Goal: Task Accomplishment & Management: Complete application form

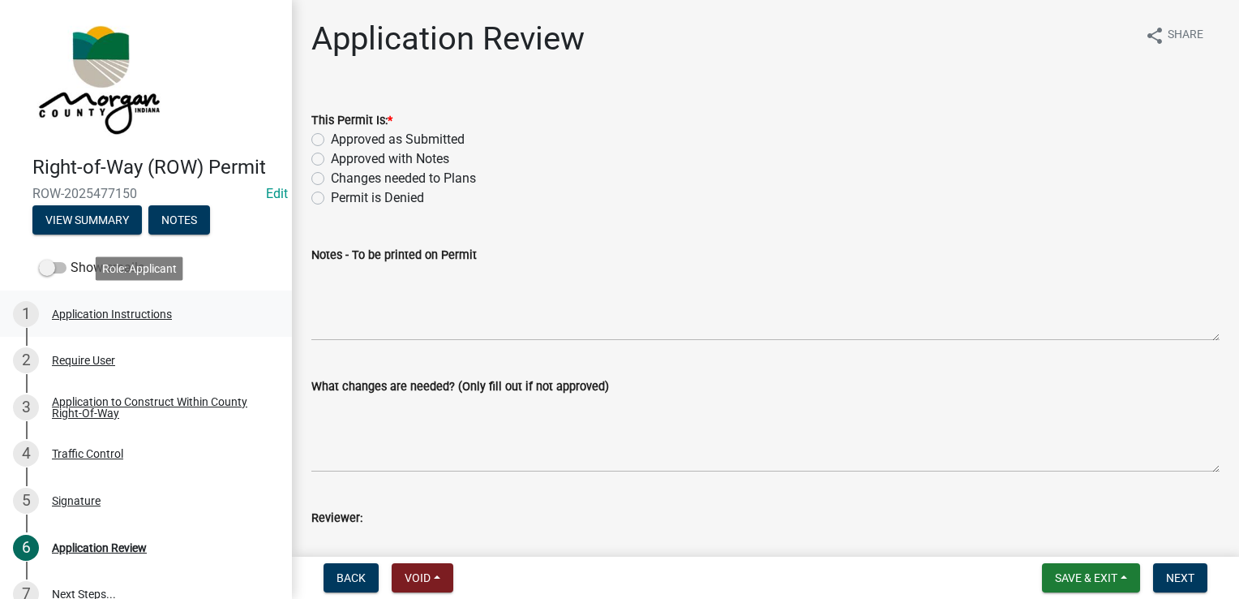
click at [91, 333] on link "1 Application Instructions" at bounding box center [146, 313] width 292 height 47
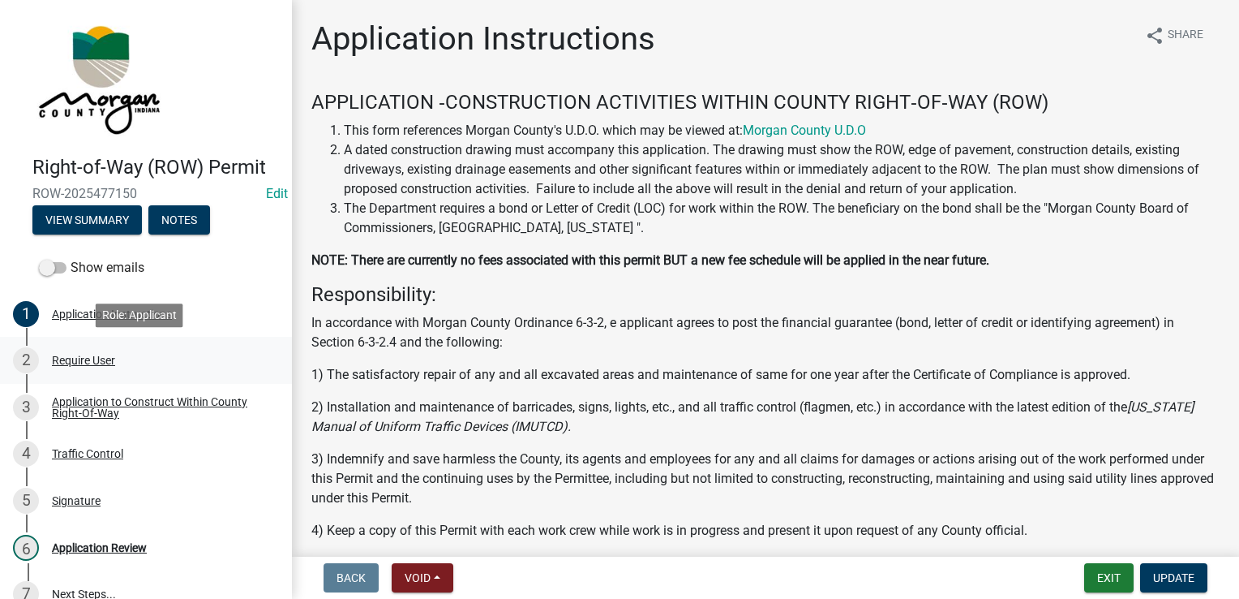
click at [86, 361] on div "Require User" at bounding box center [83, 359] width 63 height 11
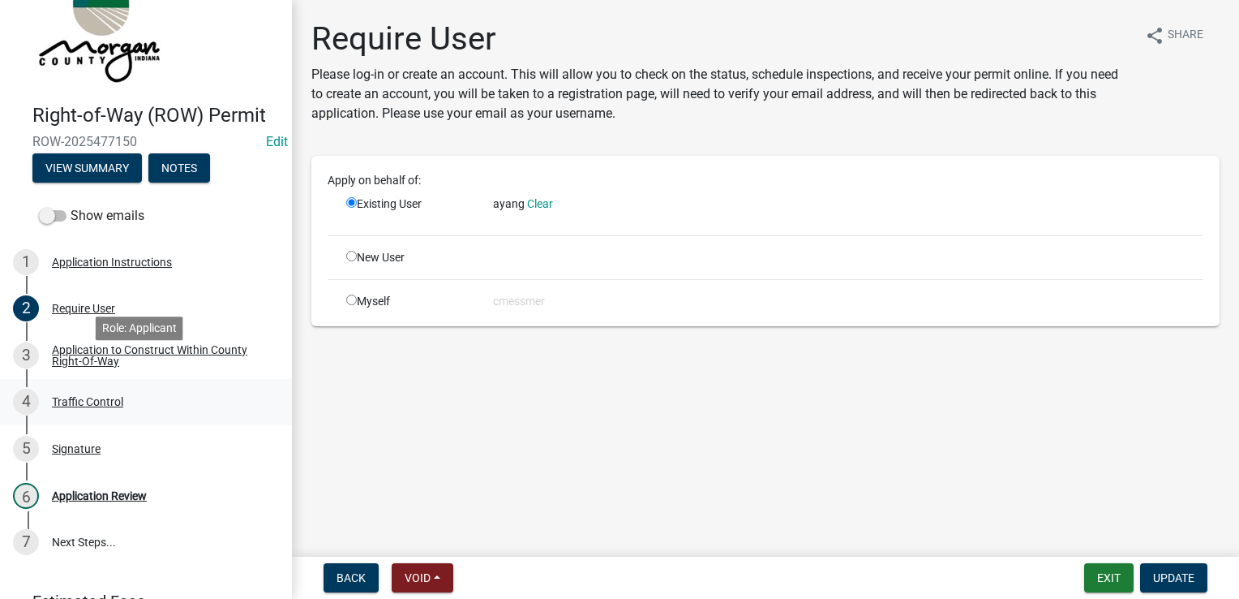
scroll to position [81, 0]
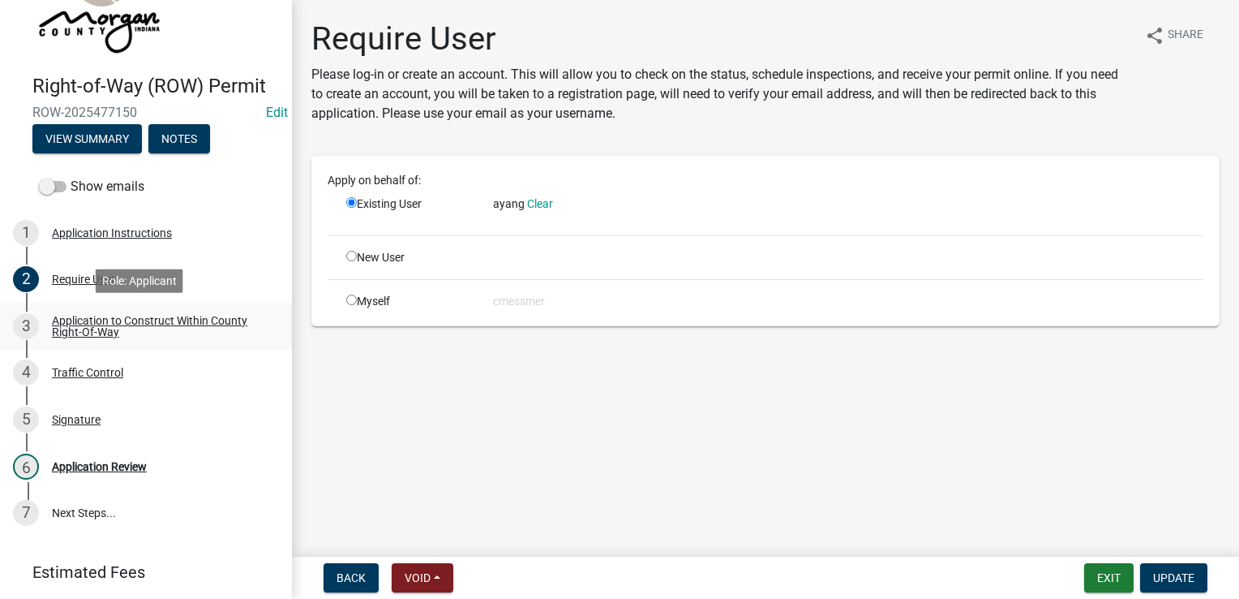
click at [108, 335] on div "Application to Construct Within County Right-Of-Way" at bounding box center [159, 326] width 214 height 23
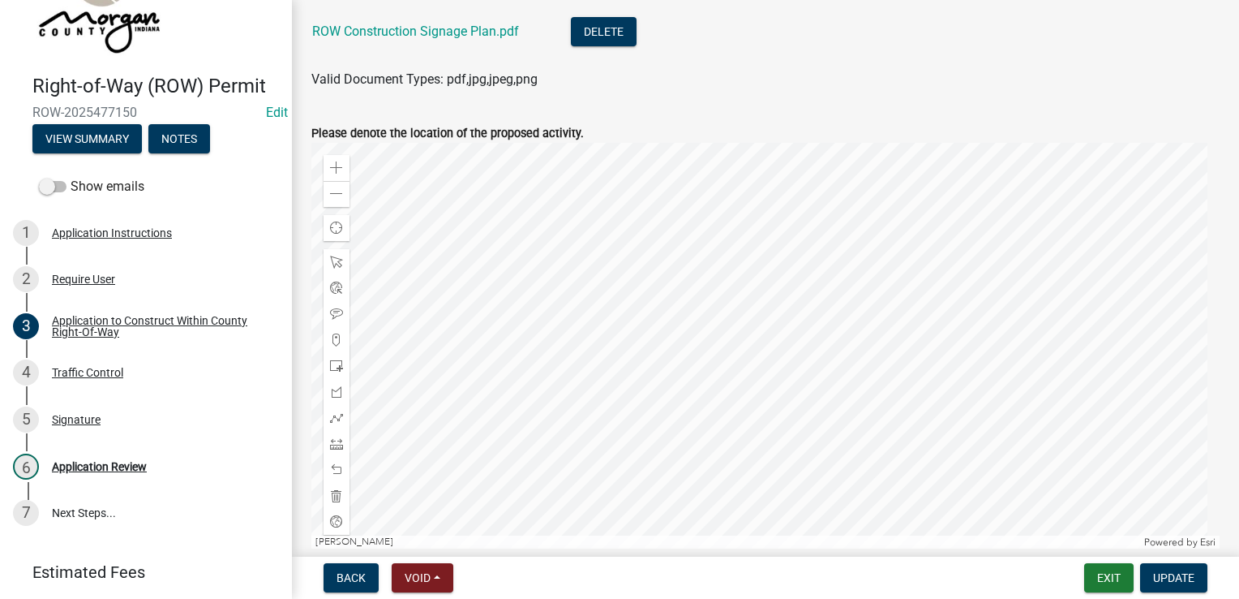
scroll to position [892, 0]
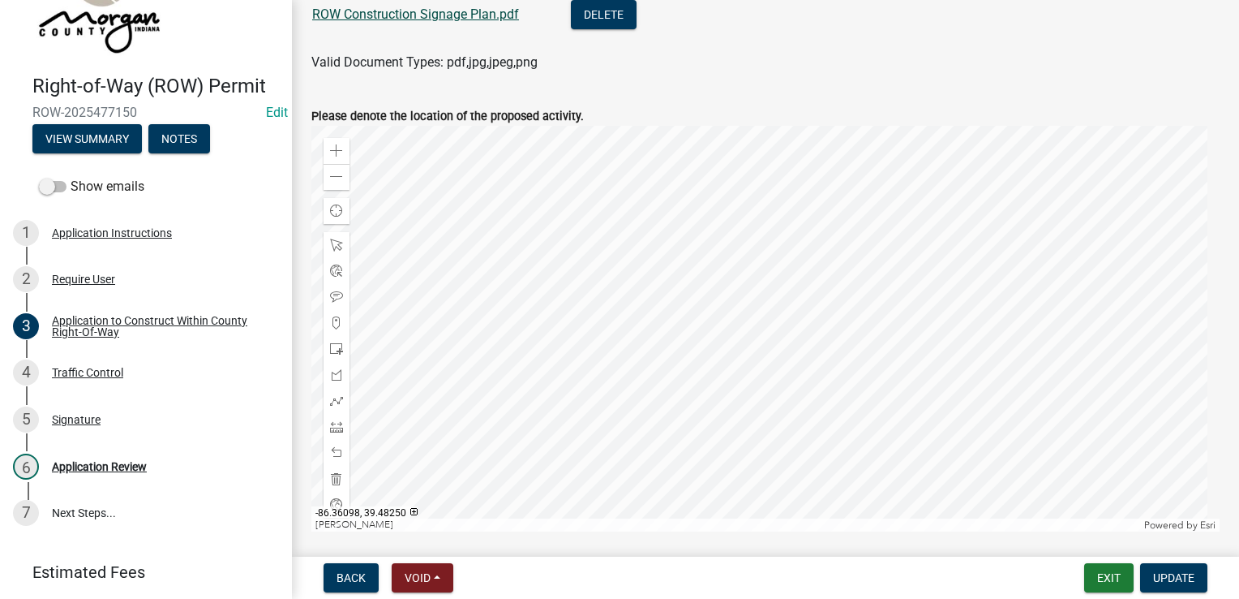
click at [427, 18] on link "ROW Construction Signage Plan.pdf" at bounding box center [415, 13] width 207 height 15
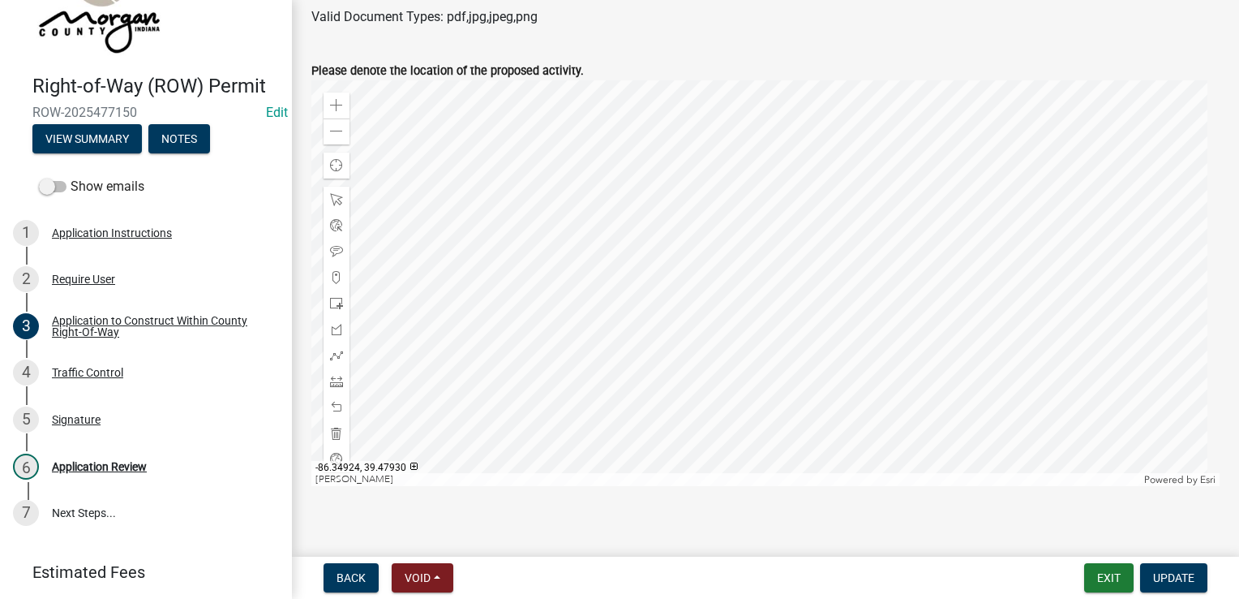
scroll to position [951, 0]
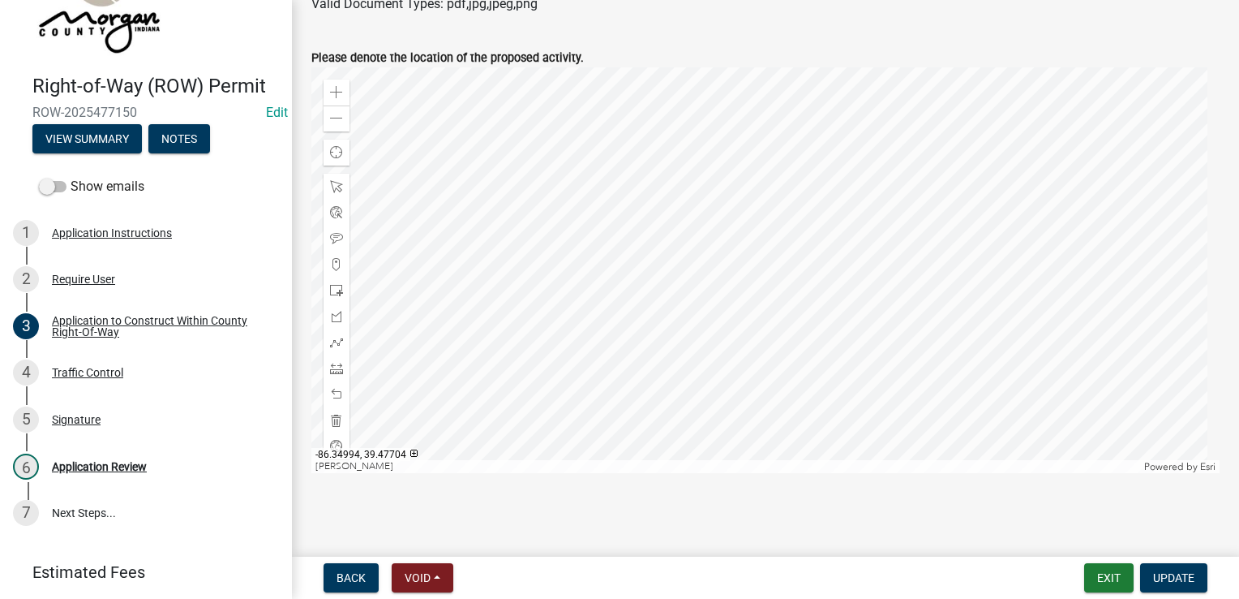
click at [713, 268] on div at bounding box center [765, 270] width 908 height 406
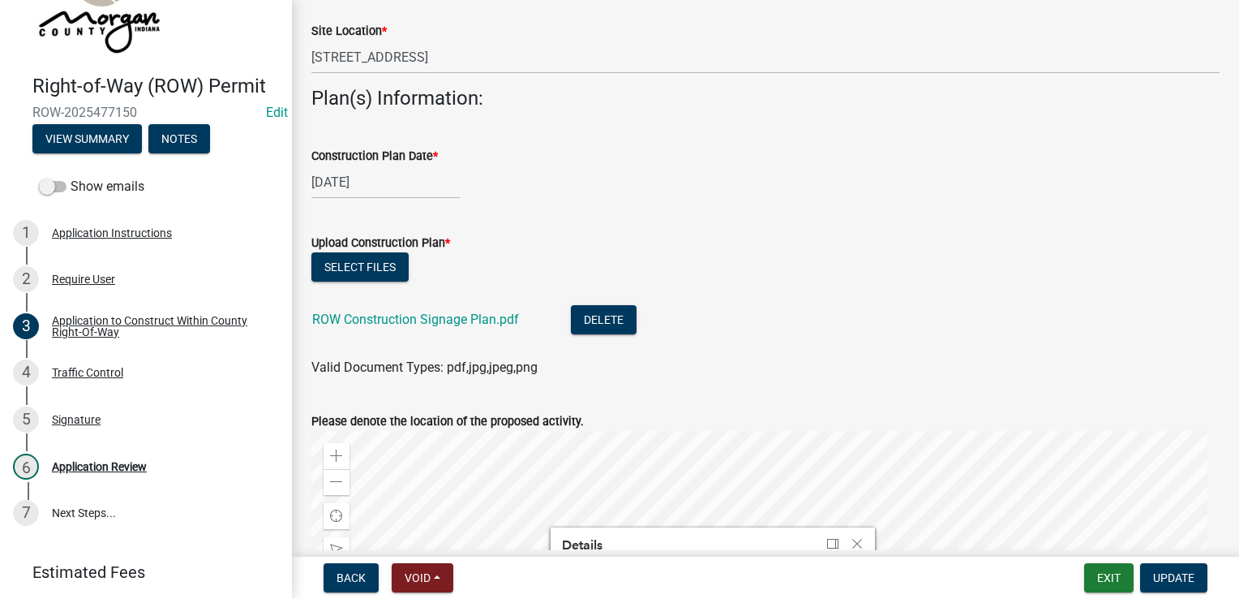
scroll to position [869, 0]
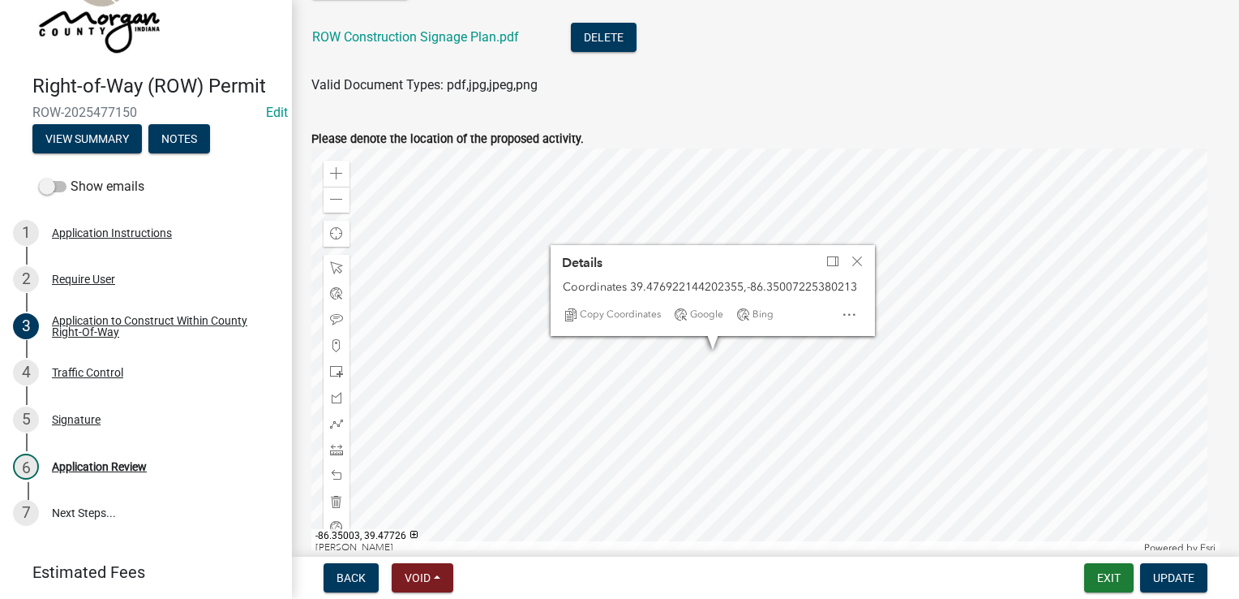
click at [705, 222] on div at bounding box center [765, 351] width 908 height 406
click at [762, 297] on div at bounding box center [765, 351] width 908 height 406
click at [821, 490] on div at bounding box center [765, 351] width 908 height 406
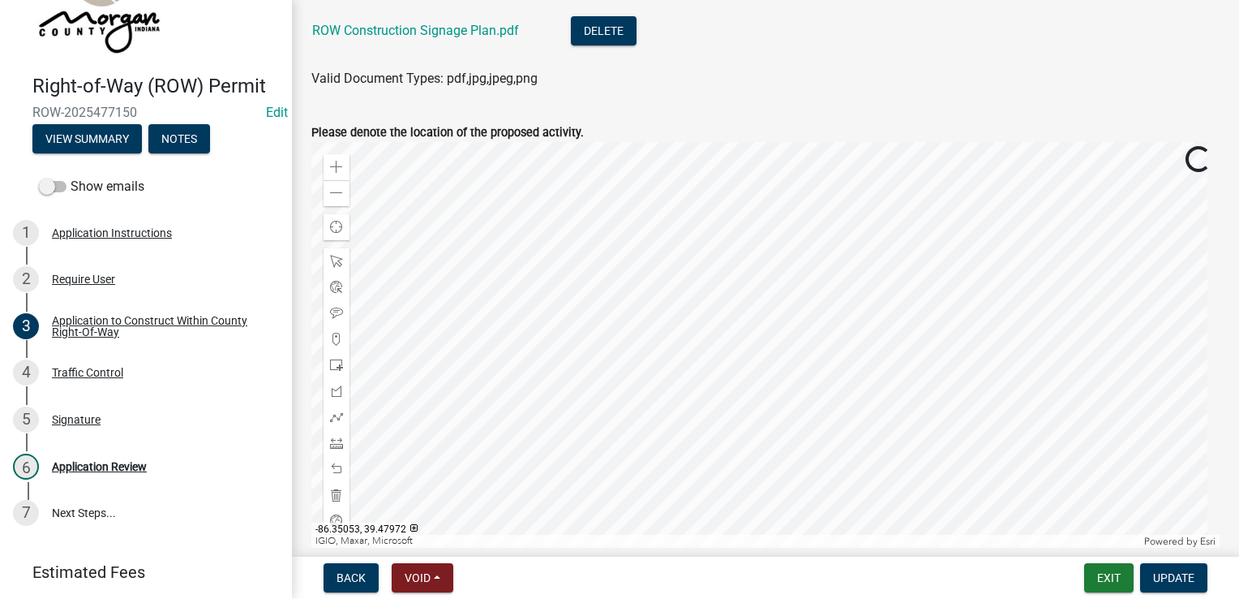
scroll to position [951, 0]
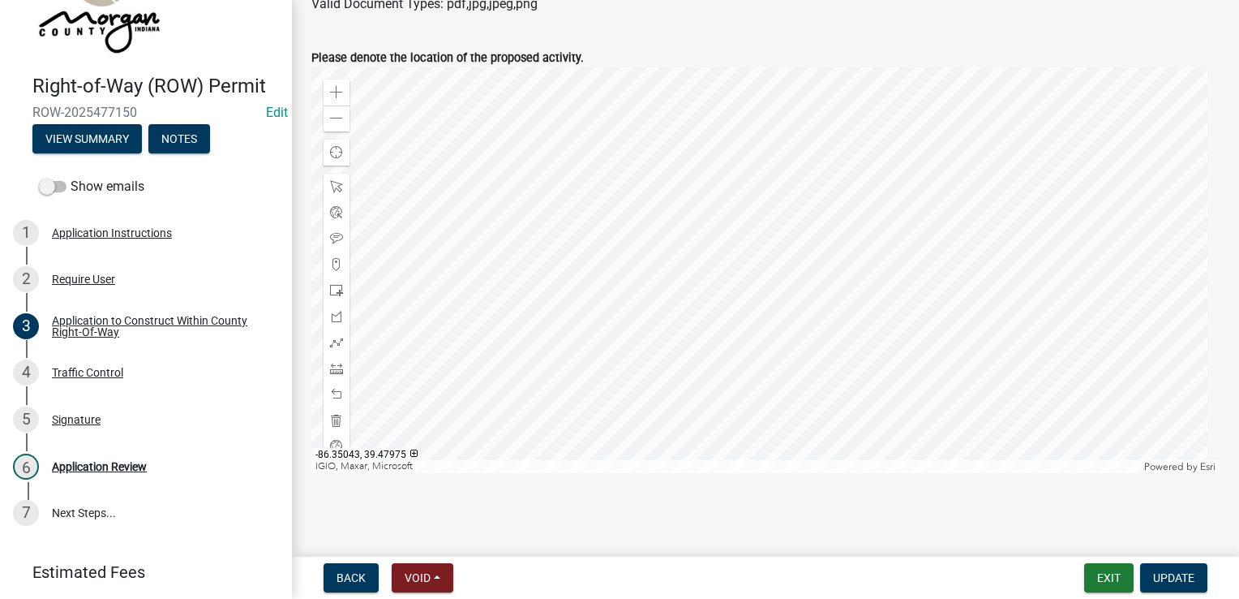
click at [666, 248] on div at bounding box center [765, 270] width 908 height 406
click at [759, 72] on div at bounding box center [765, 270] width 908 height 406
click at [756, 244] on div at bounding box center [765, 270] width 908 height 406
click at [86, 379] on div "4 Traffic Control" at bounding box center [139, 372] width 253 height 26
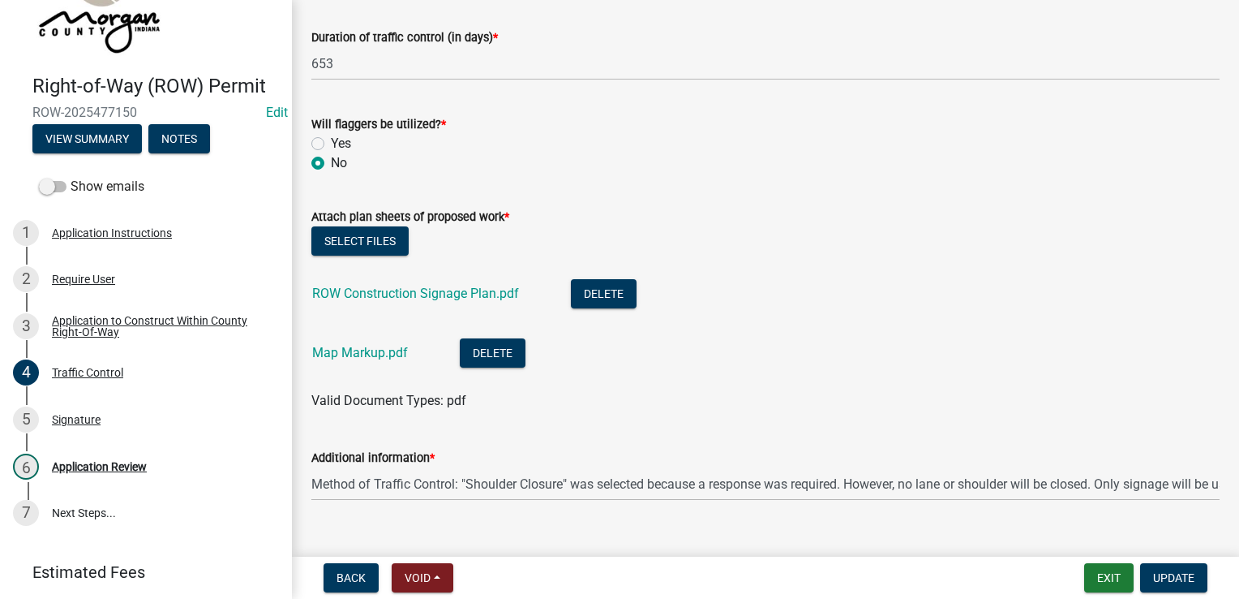
scroll to position [293, 0]
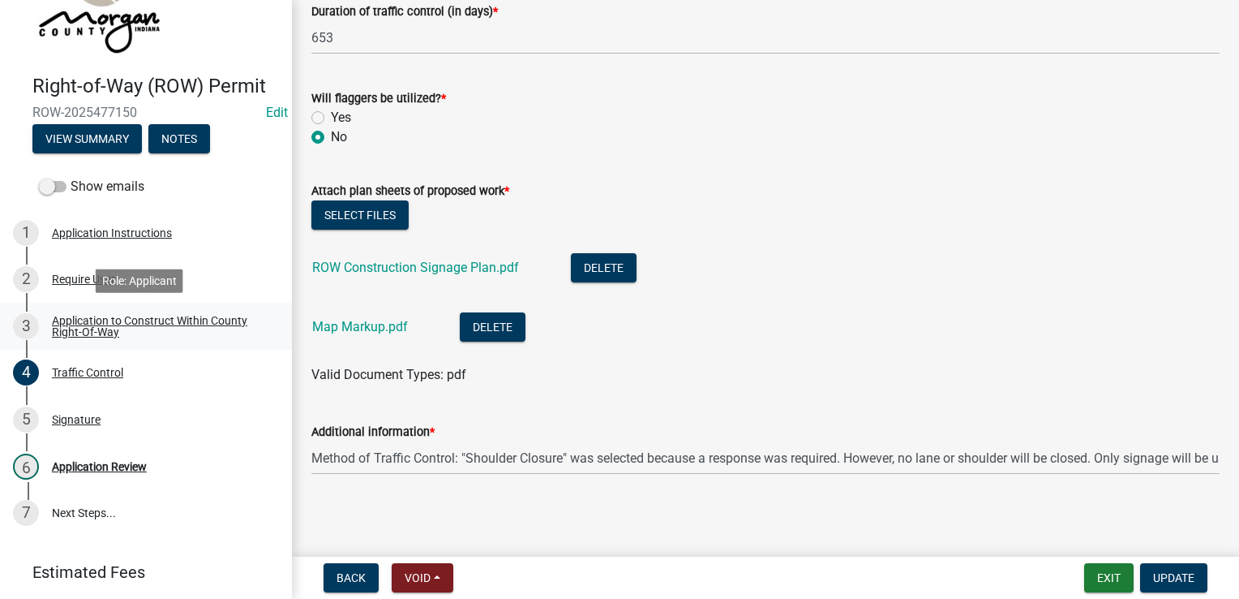
click at [84, 310] on link "3 Application to Construct Within County Right-Of-Way" at bounding box center [146, 326] width 292 height 47
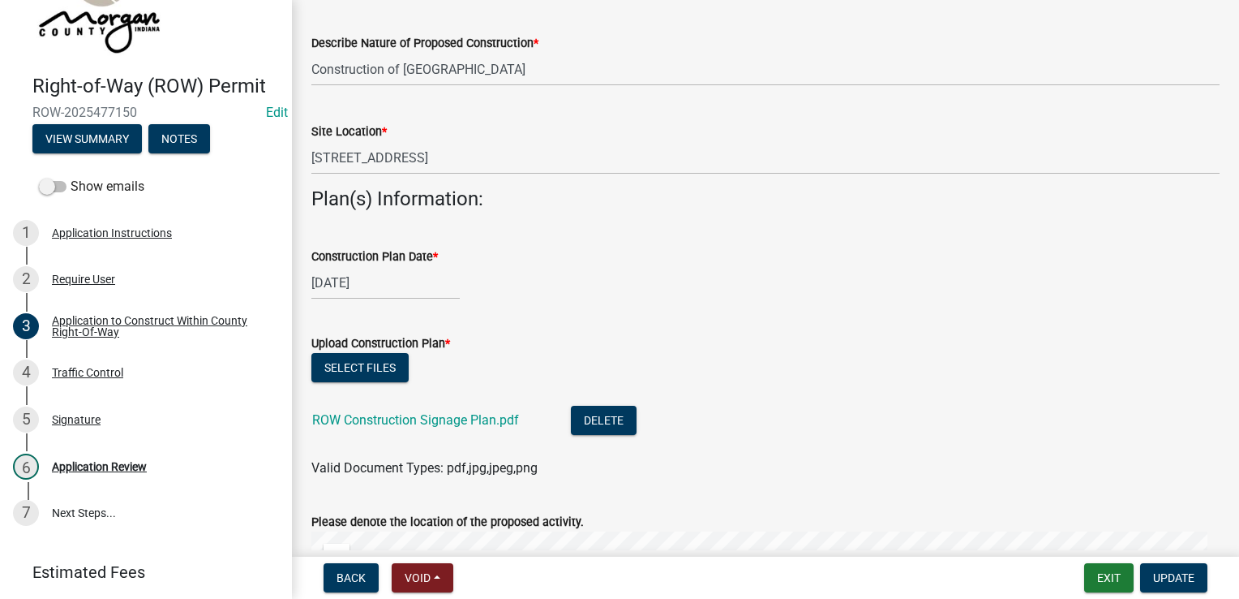
scroll to position [892, 0]
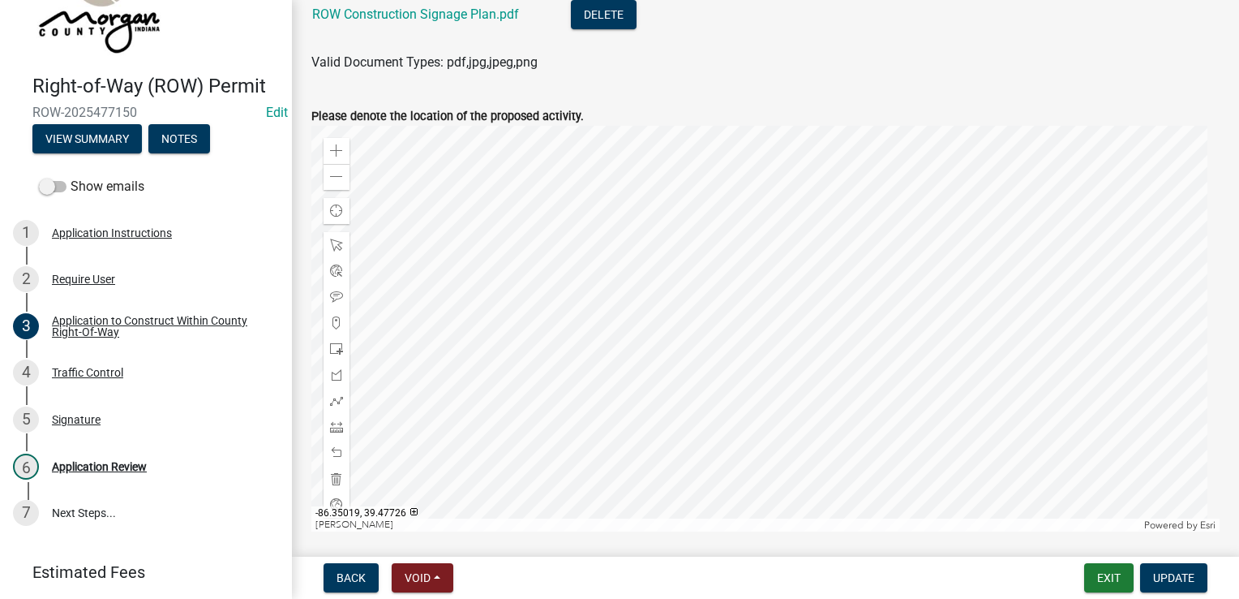
click at [706, 319] on div at bounding box center [765, 329] width 908 height 406
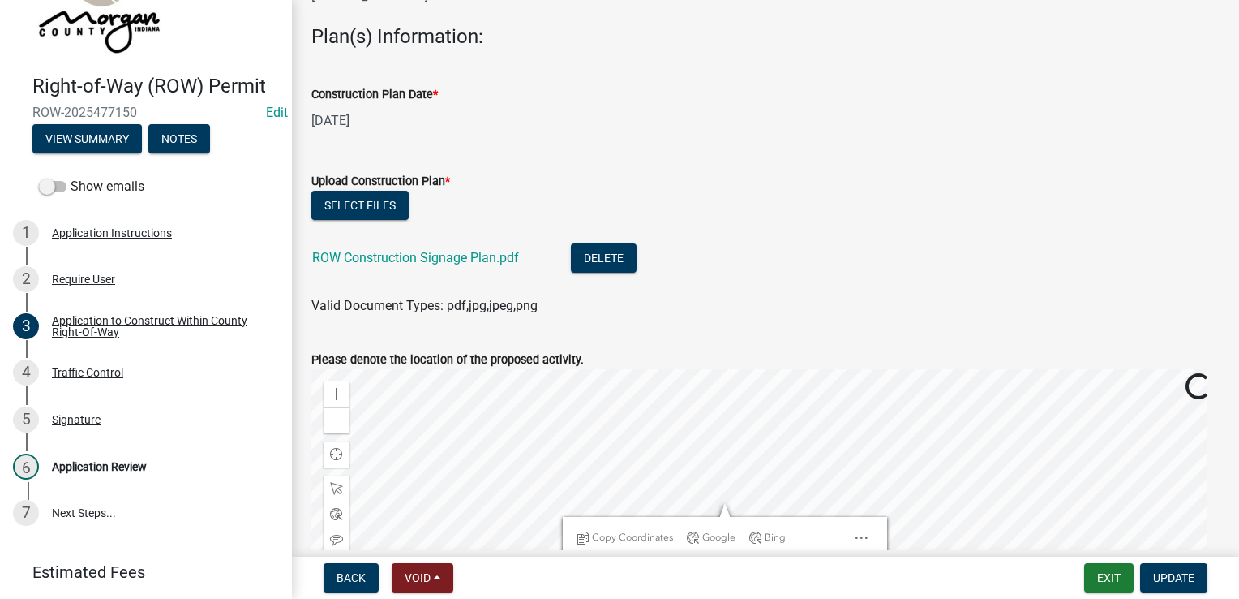
scroll to position [951, 0]
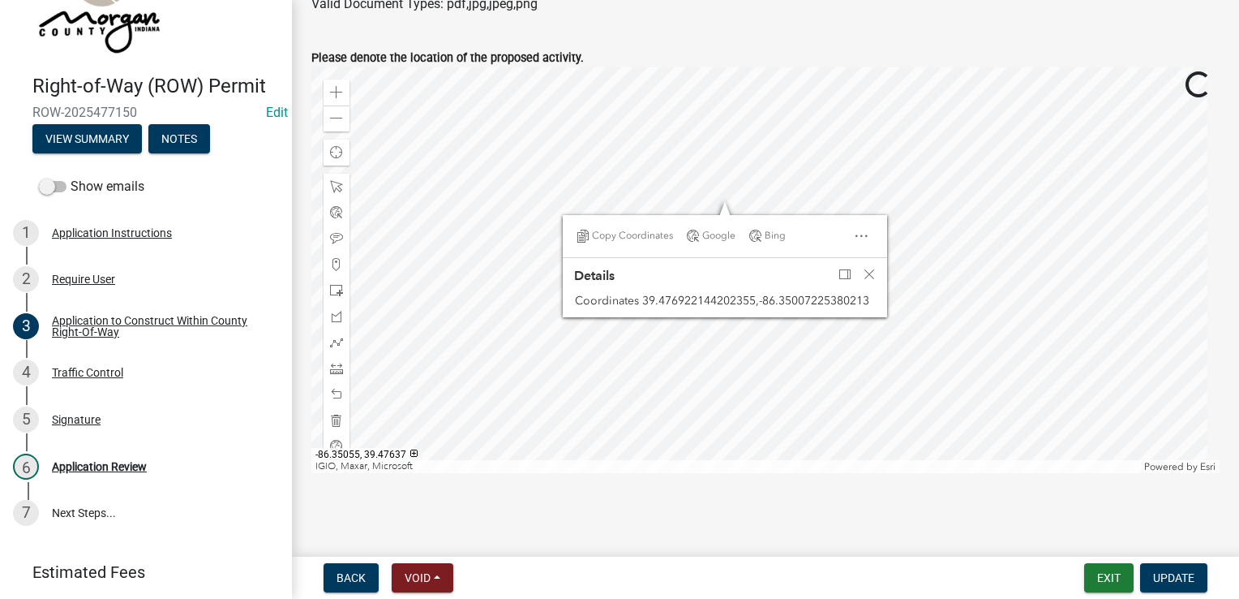
click at [678, 351] on div at bounding box center [765, 270] width 908 height 406
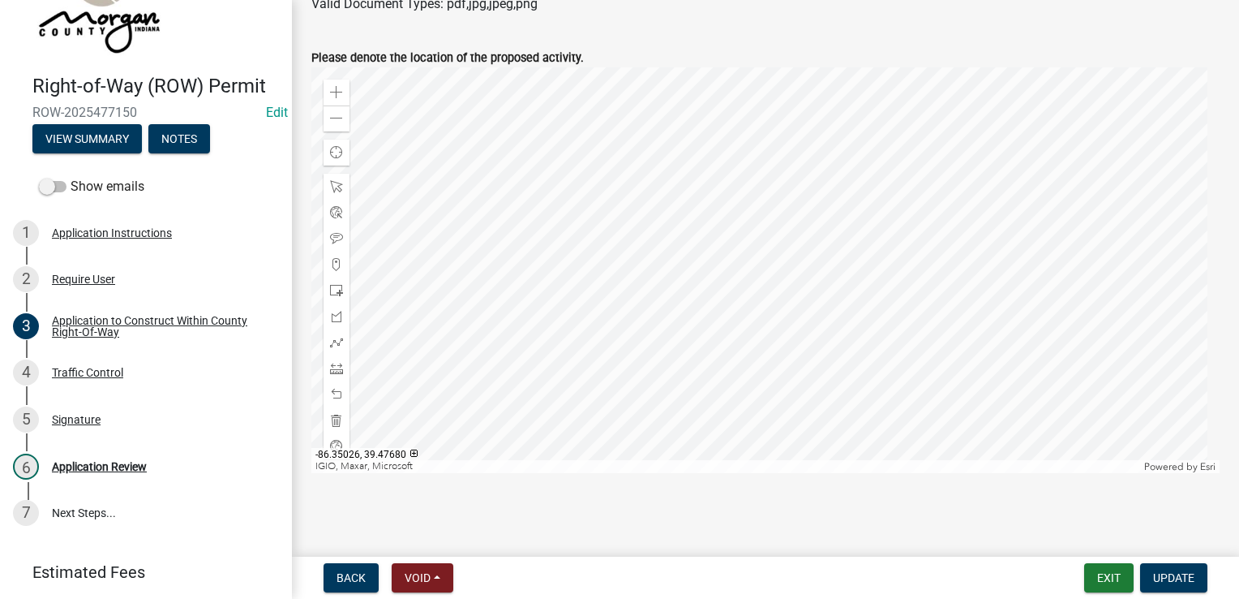
click at [885, 473] on div at bounding box center [765, 270] width 908 height 406
click at [924, 433] on div at bounding box center [765, 270] width 908 height 406
click at [968, 473] on div at bounding box center [765, 270] width 908 height 406
click at [947, 473] on div at bounding box center [765, 270] width 908 height 406
click at [978, 473] on div at bounding box center [765, 270] width 908 height 406
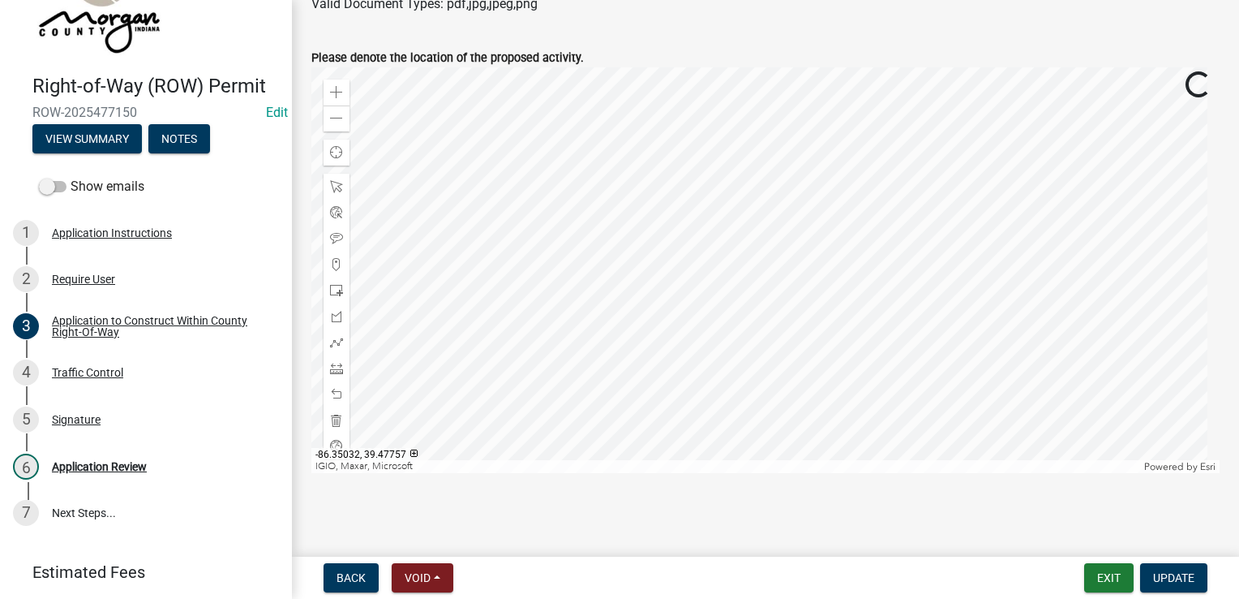
click at [954, 473] on div at bounding box center [765, 270] width 908 height 406
click at [968, 473] on div at bounding box center [765, 270] width 908 height 406
click at [1037, 473] on div at bounding box center [765, 270] width 908 height 406
click at [1041, 203] on div at bounding box center [765, 270] width 908 height 406
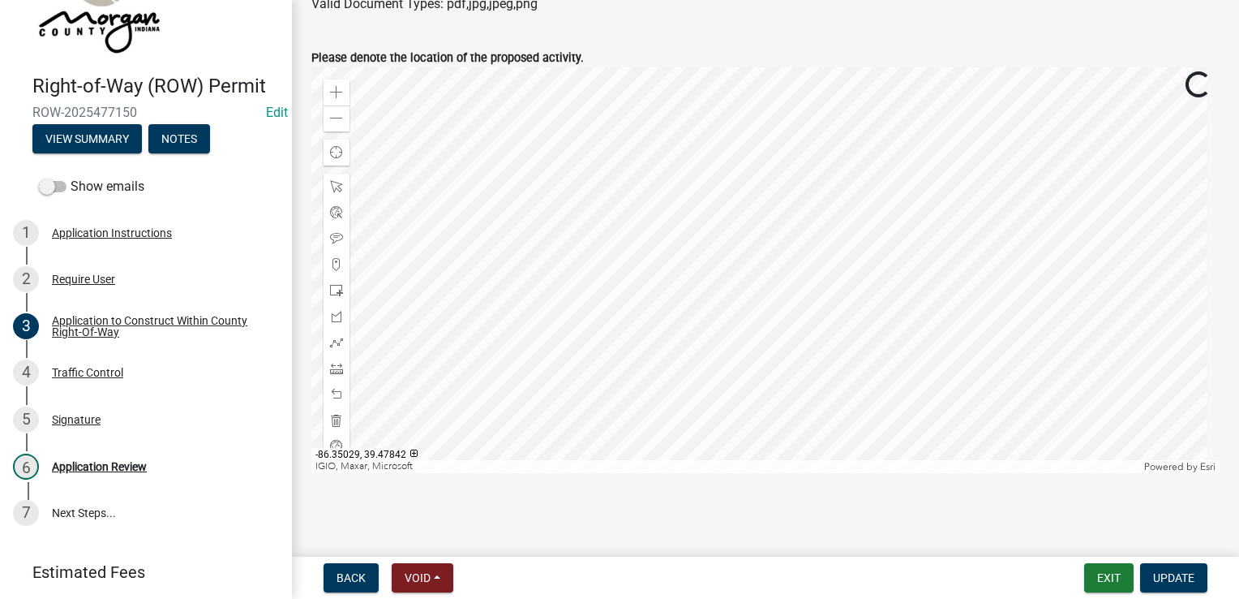
click at [1012, 440] on div at bounding box center [765, 270] width 908 height 406
click at [992, 473] on div at bounding box center [765, 270] width 908 height 406
click at [925, 473] on div at bounding box center [765, 270] width 908 height 406
click at [905, 176] on div at bounding box center [765, 270] width 908 height 406
click at [620, 511] on main "Application to Construct Within County Right-Of-Way share Share Site and Genera…" at bounding box center [765, 275] width 947 height 550
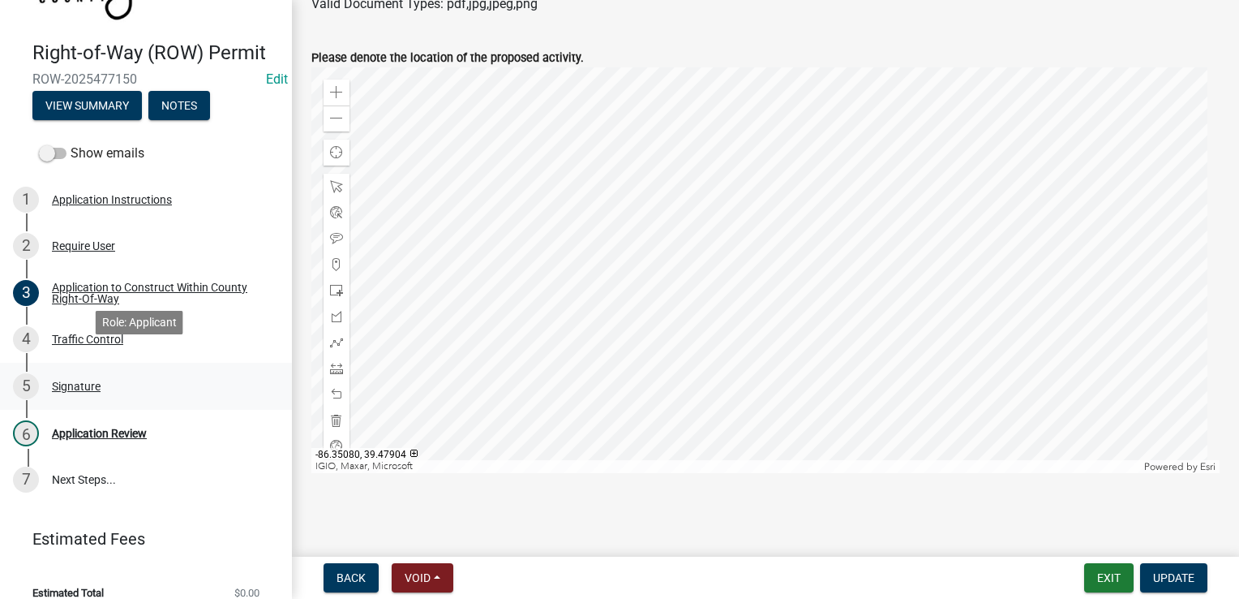
scroll to position [133, 0]
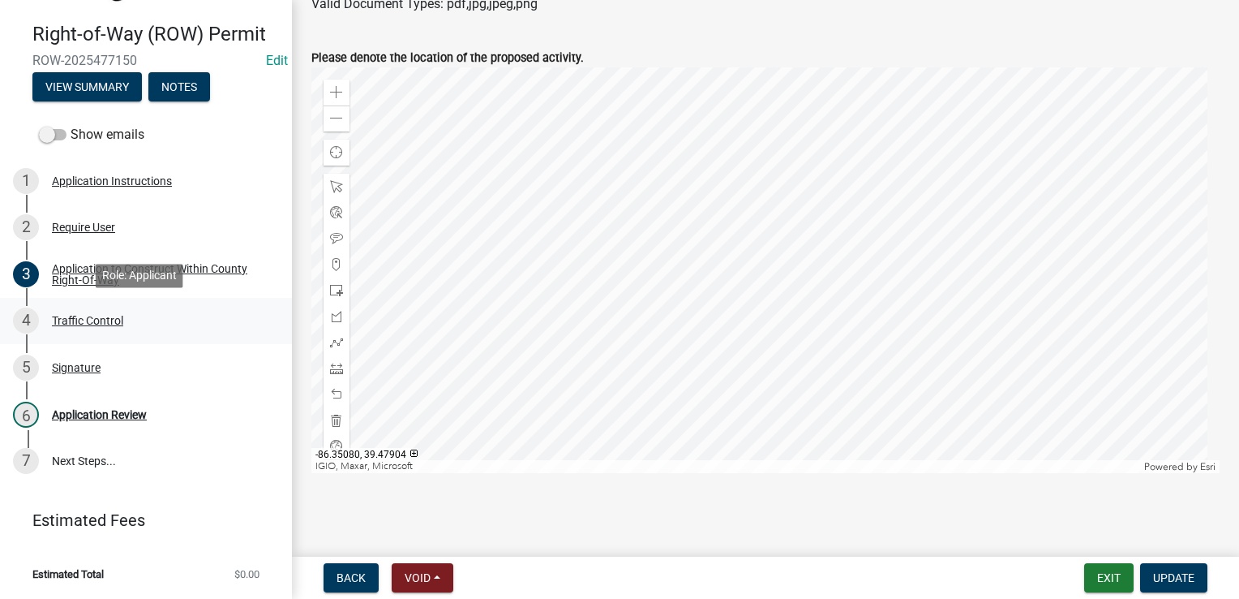
click at [118, 330] on div "4 Traffic Control" at bounding box center [139, 320] width 253 height 26
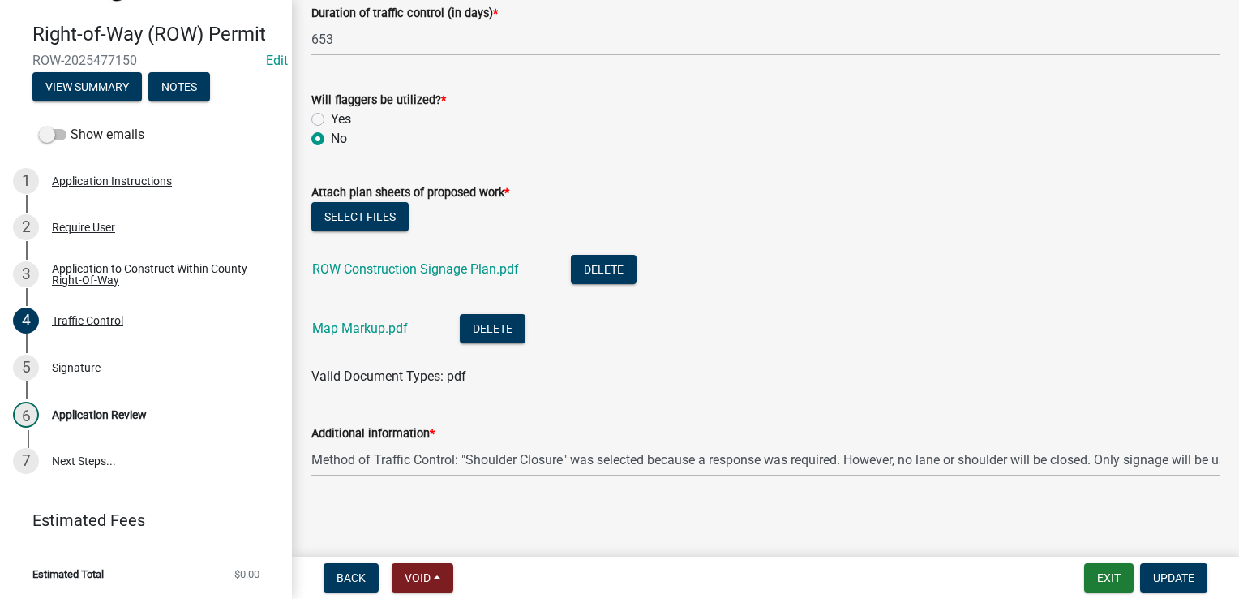
scroll to position [293, 0]
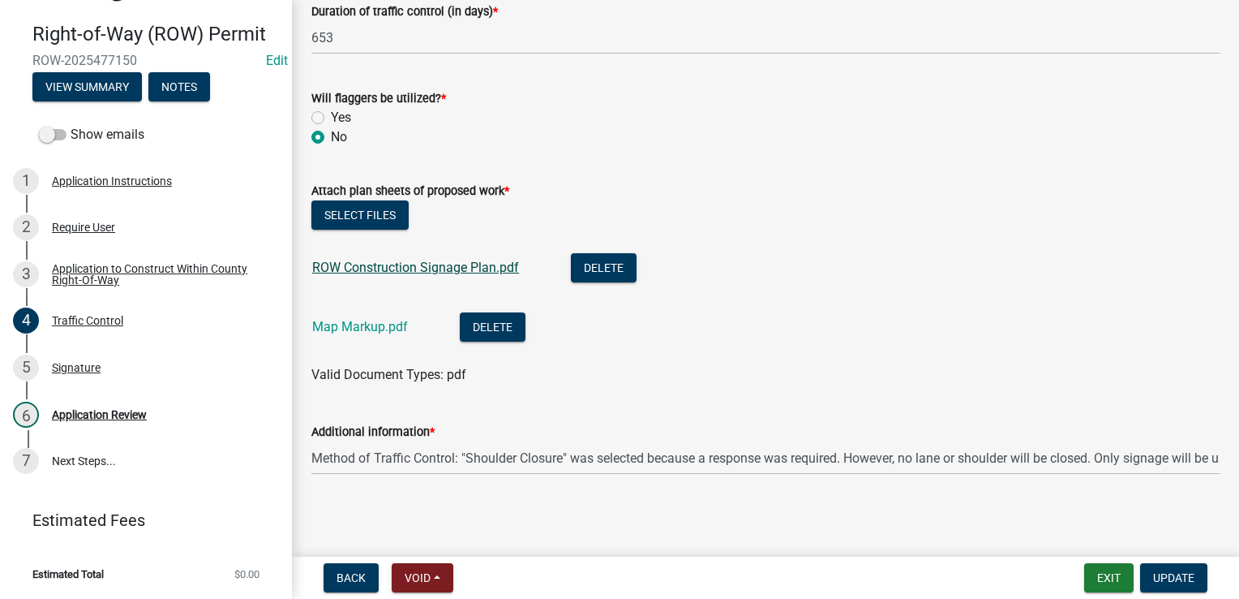
click at [480, 264] on link "ROW Construction Signage Plan.pdf" at bounding box center [415, 267] width 207 height 15
click at [351, 330] on link "Map Markup.pdf" at bounding box center [360, 326] width 96 height 15
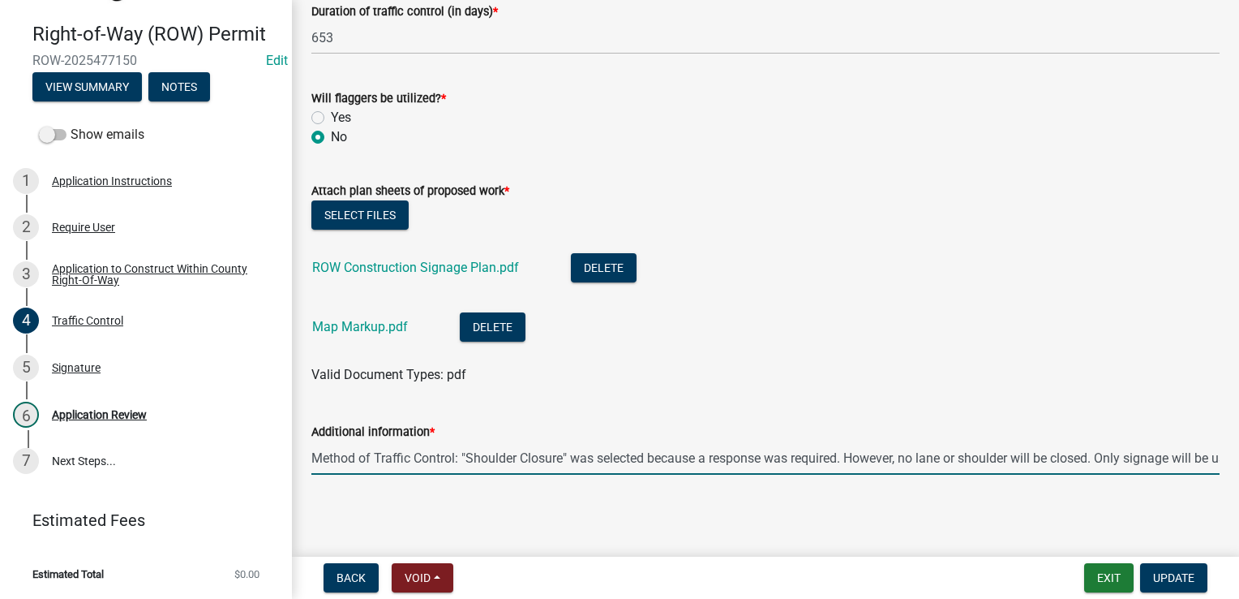
click at [1182, 452] on input "Method of Traffic Control: "Shoulder Closure" was selected because a response w…" at bounding box center [765, 457] width 908 height 33
click at [74, 410] on div "Application Review" at bounding box center [99, 414] width 95 height 11
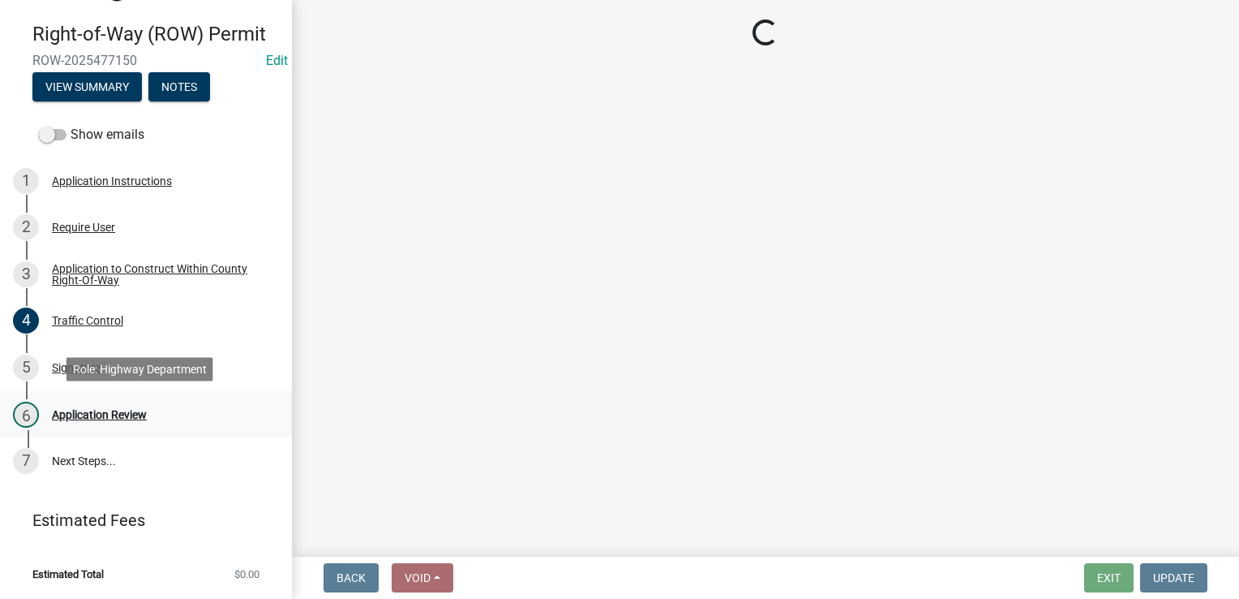
scroll to position [0, 0]
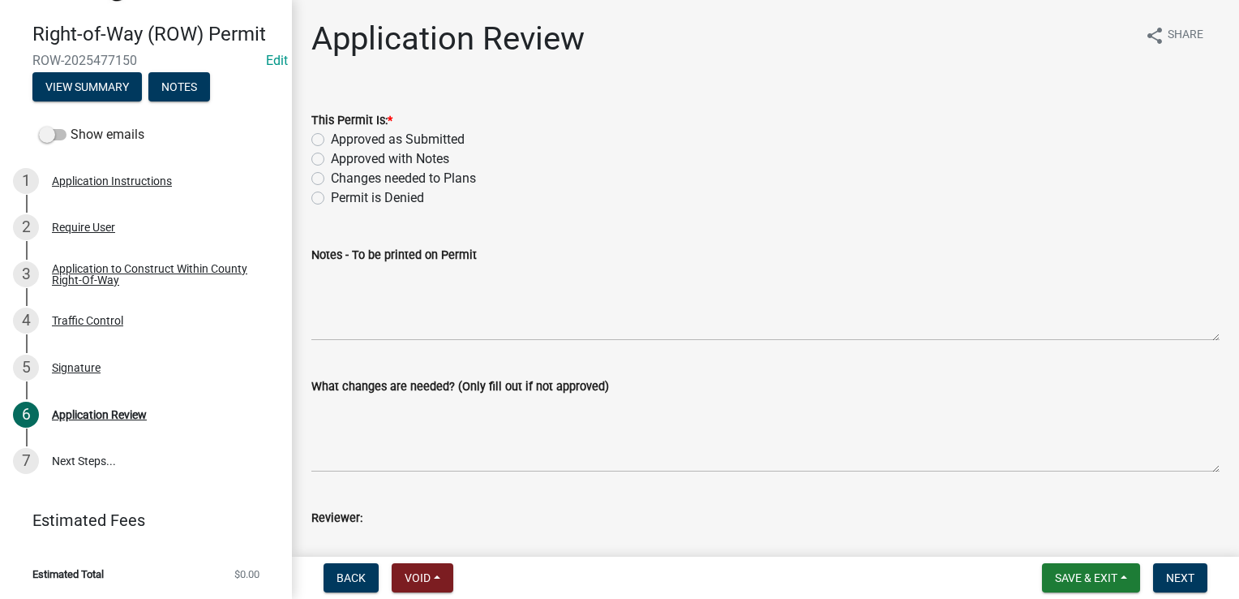
click at [331, 137] on label "Approved as Submitted" at bounding box center [398, 139] width 134 height 19
click at [331, 137] on input "Approved as Submitted" at bounding box center [336, 135] width 11 height 11
radio input "true"
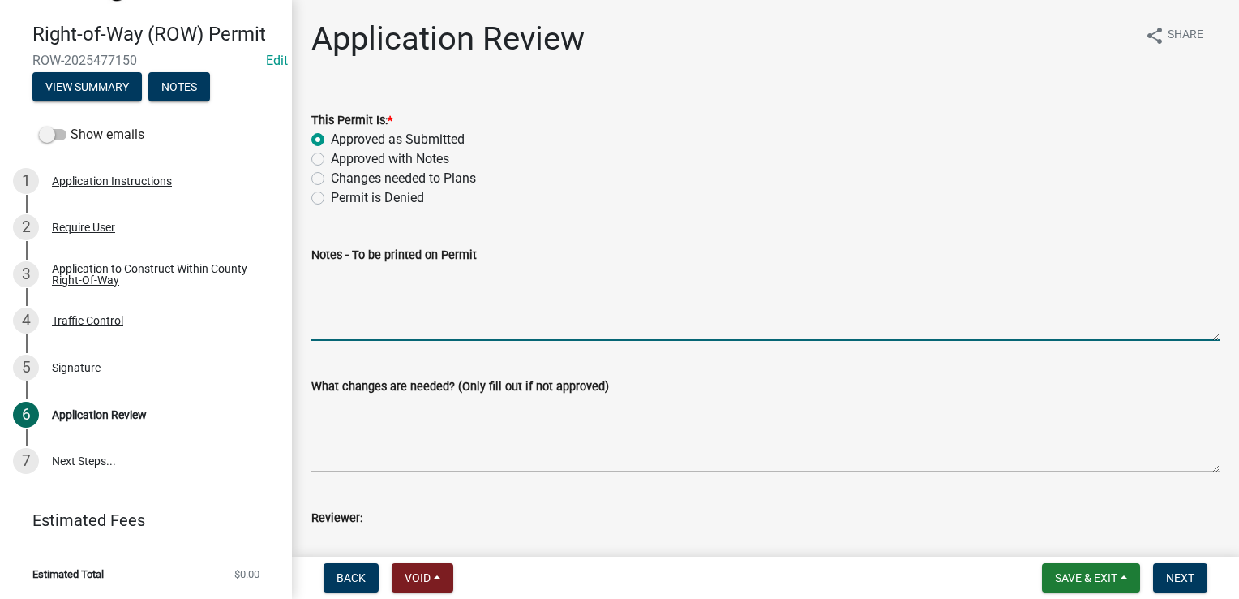
click at [377, 318] on textarea "Notes - To be printed on Permit" at bounding box center [765, 302] width 908 height 76
type textarea "This ROW permit is valid for work to be completed in [GEOGRAPHIC_DATA] only. An…"
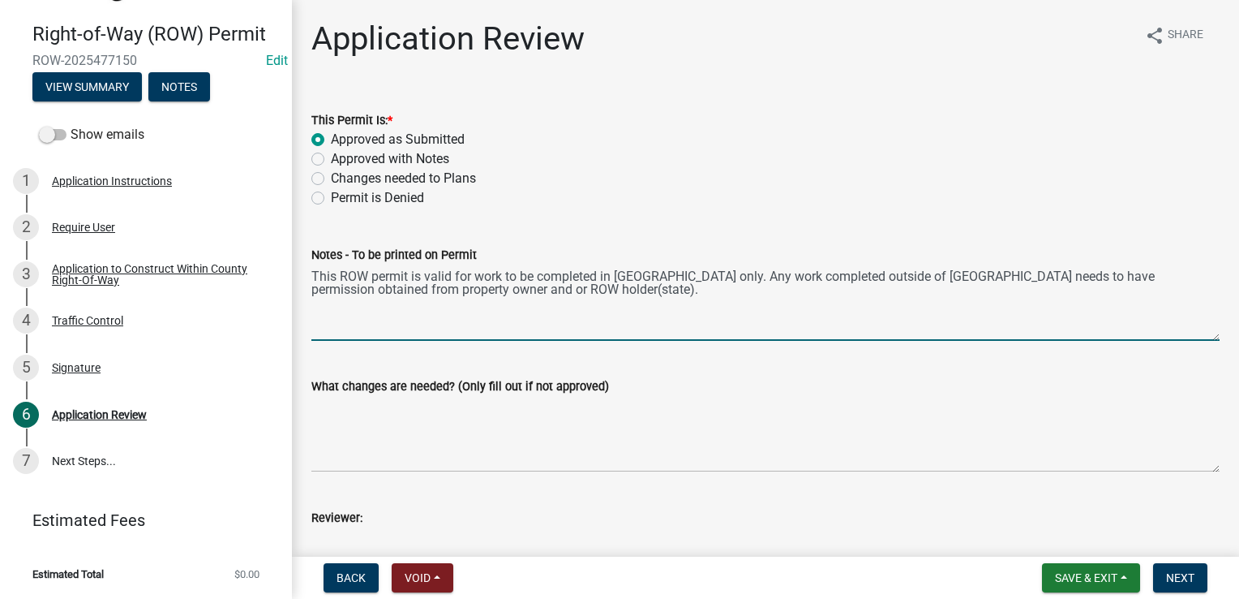
type input "[PERSON_NAME]"
type input "0"
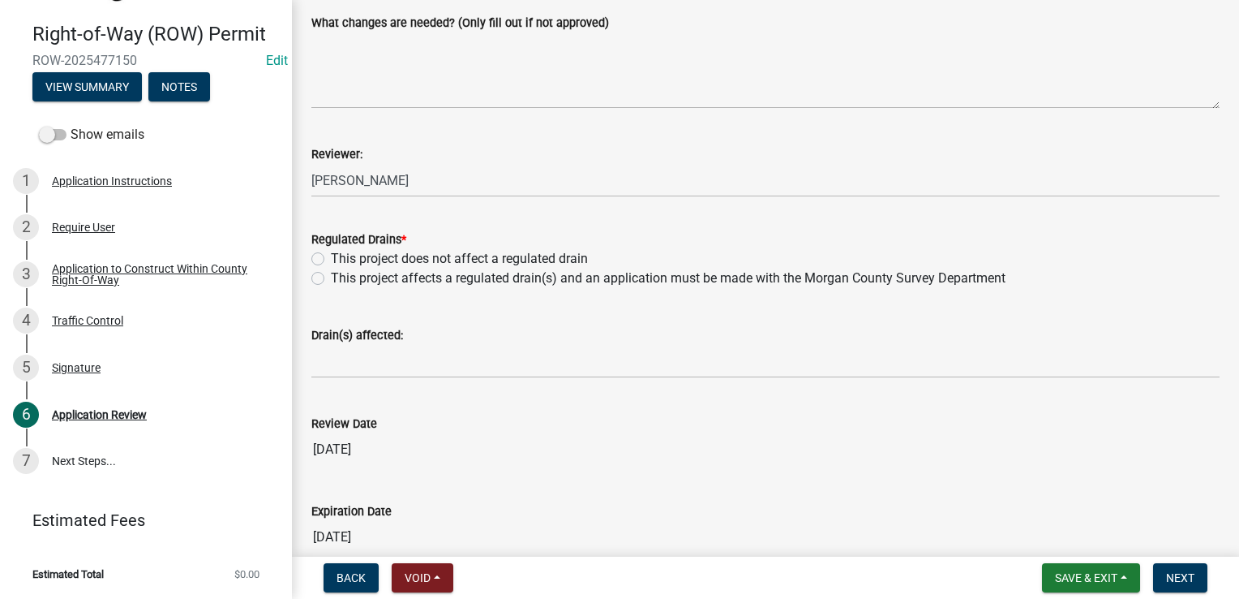
scroll to position [406, 0]
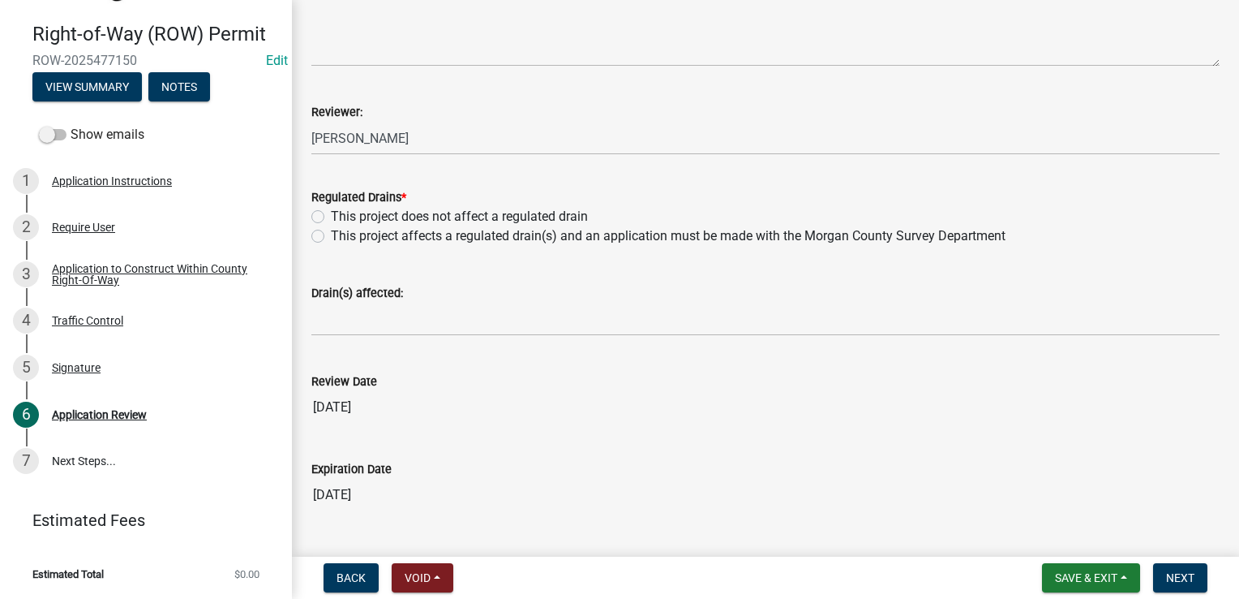
type textarea "This ROW permit is valid for work to be completed in [GEOGRAPHIC_DATA] only. An…"
click at [331, 214] on label "This project does not affect a regulated drain" at bounding box center [459, 216] width 257 height 19
click at [331, 214] on input "This project does not affect a regulated drain" at bounding box center [336, 212] width 11 height 11
radio input "true"
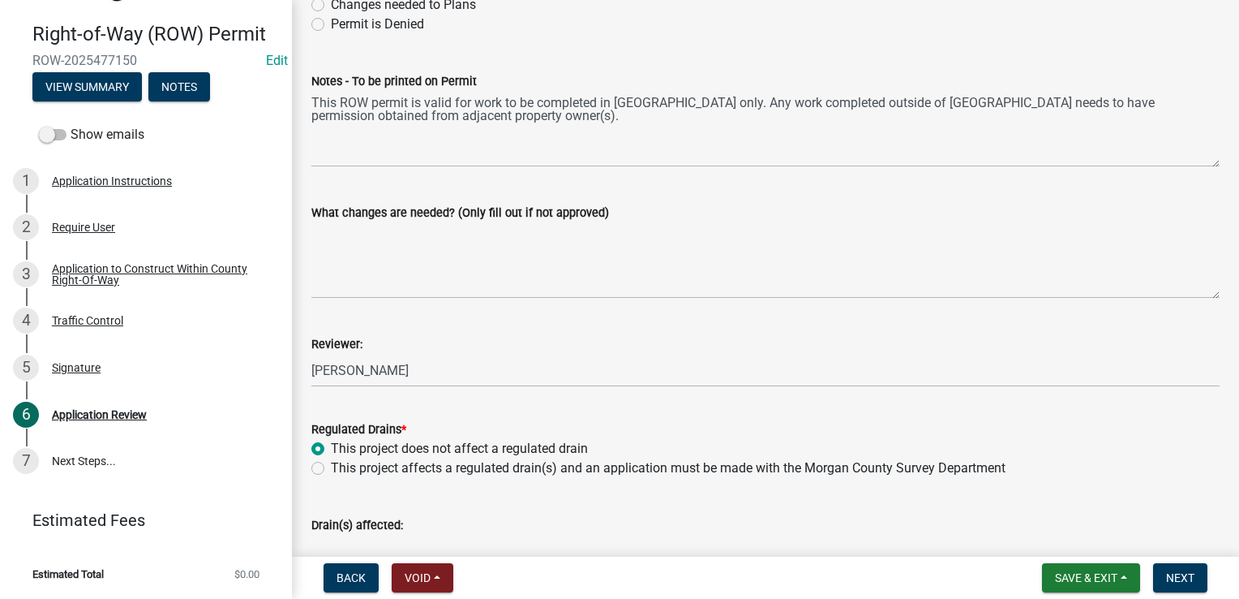
scroll to position [45, 0]
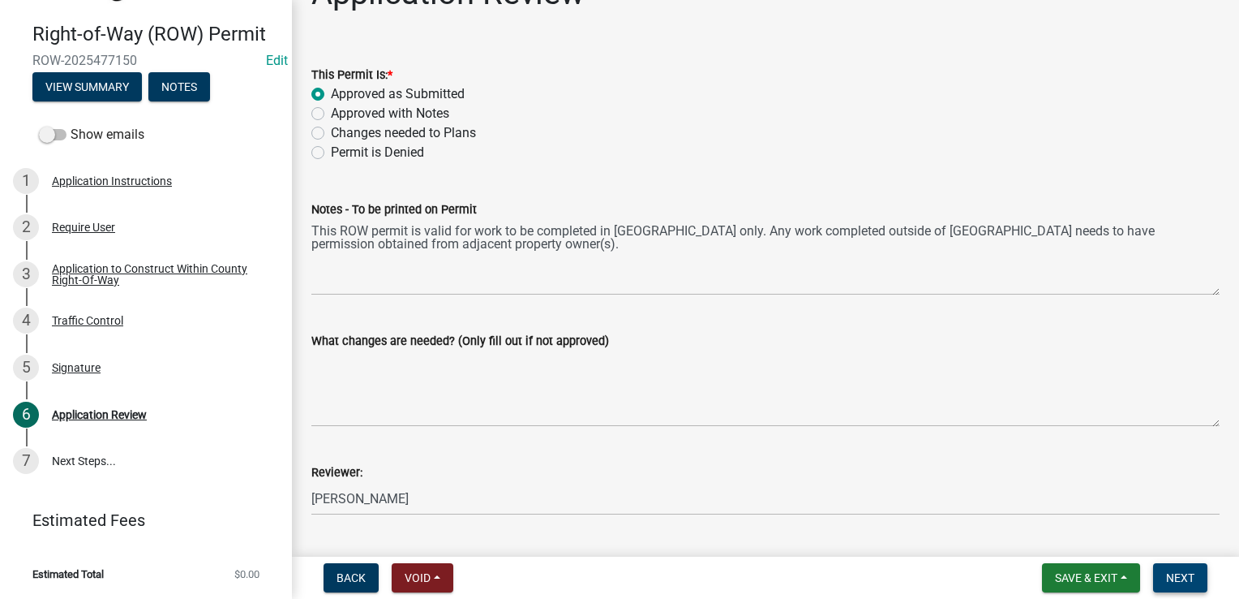
click at [1176, 575] on span "Next" at bounding box center [1180, 577] width 28 height 13
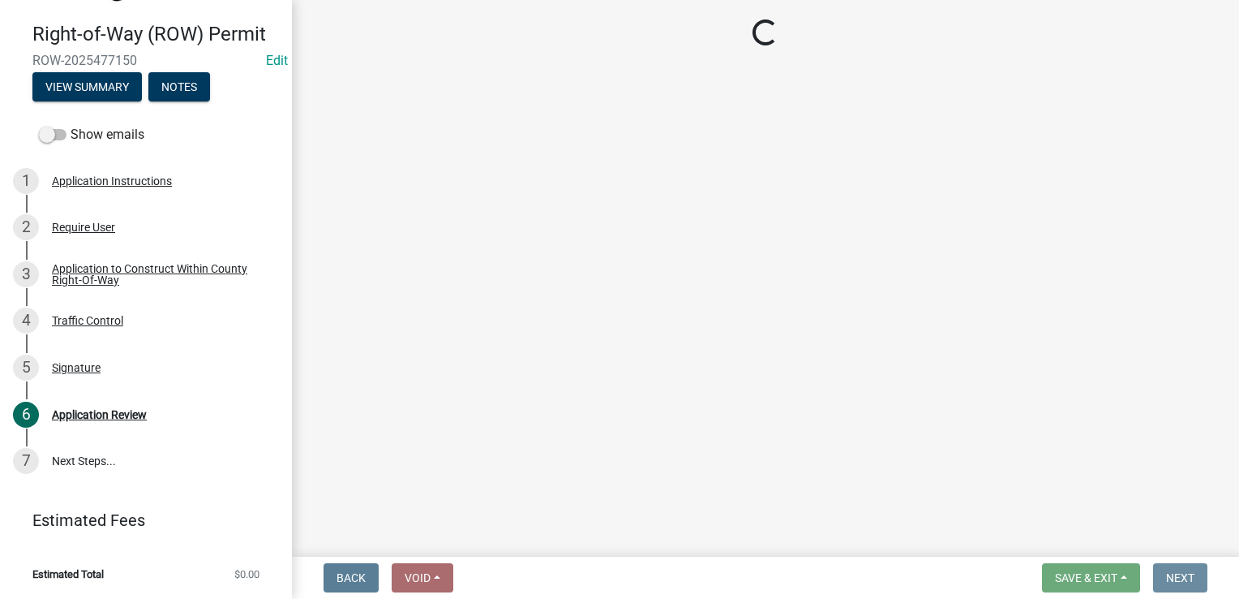
scroll to position [0, 0]
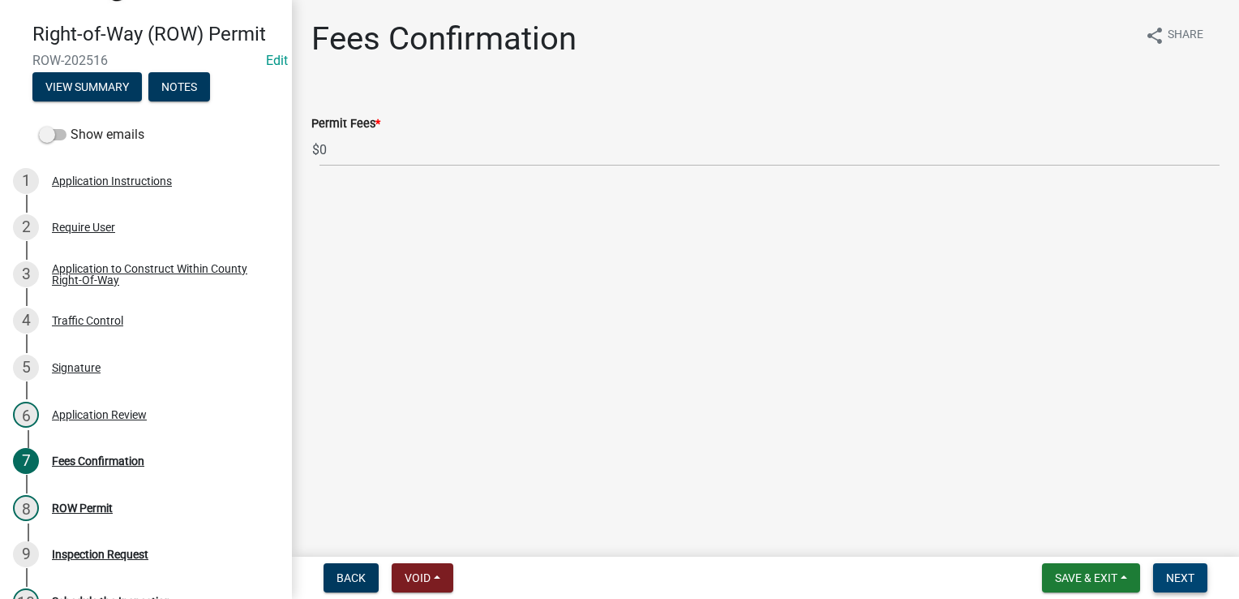
click at [1191, 582] on span "Next" at bounding box center [1180, 577] width 28 height 13
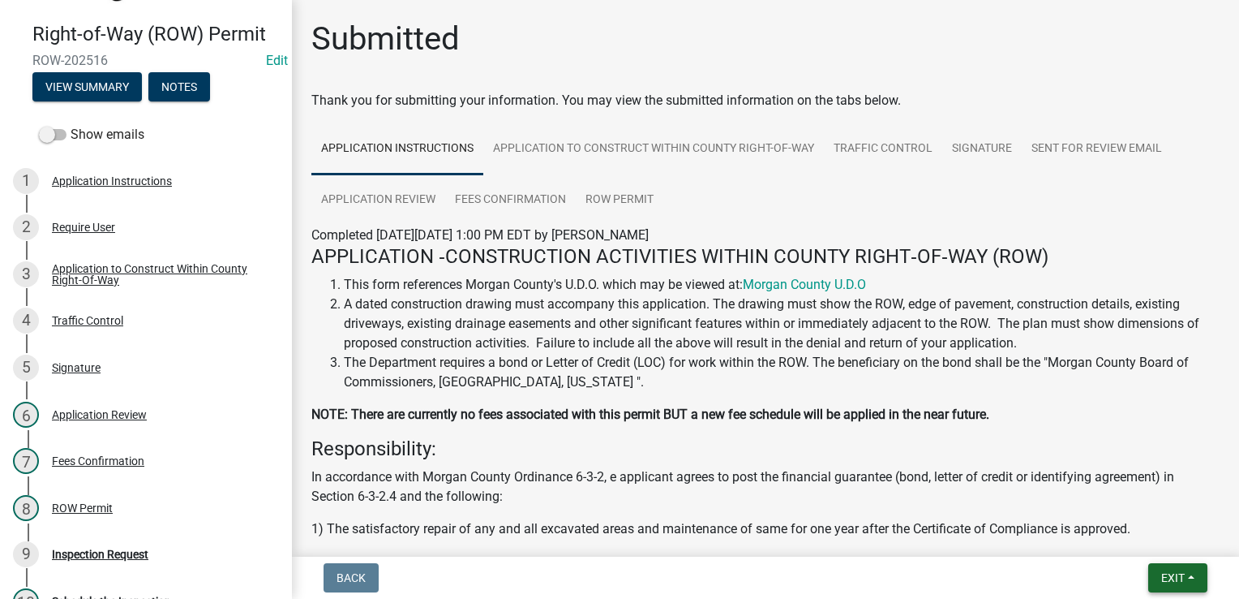
click at [1165, 583] on span "Exit" at bounding box center [1173, 577] width 24 height 13
click at [1145, 541] on button "Save & Exit" at bounding box center [1144, 535] width 130 height 39
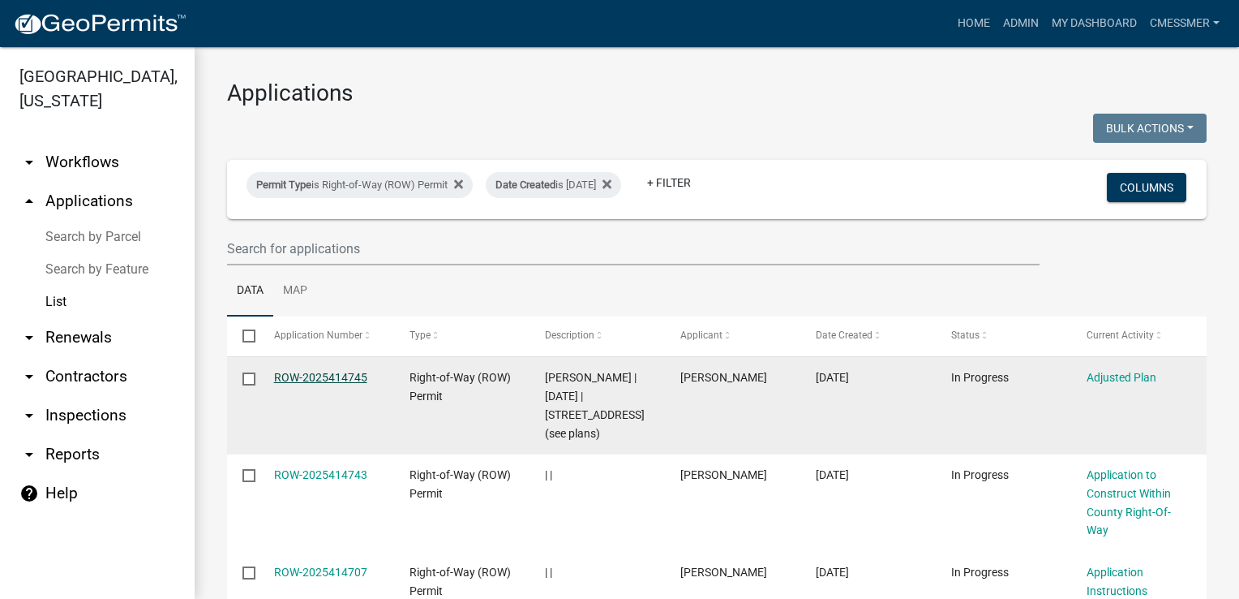
click at [308, 376] on link "ROW-2025414745" at bounding box center [320, 377] width 93 height 13
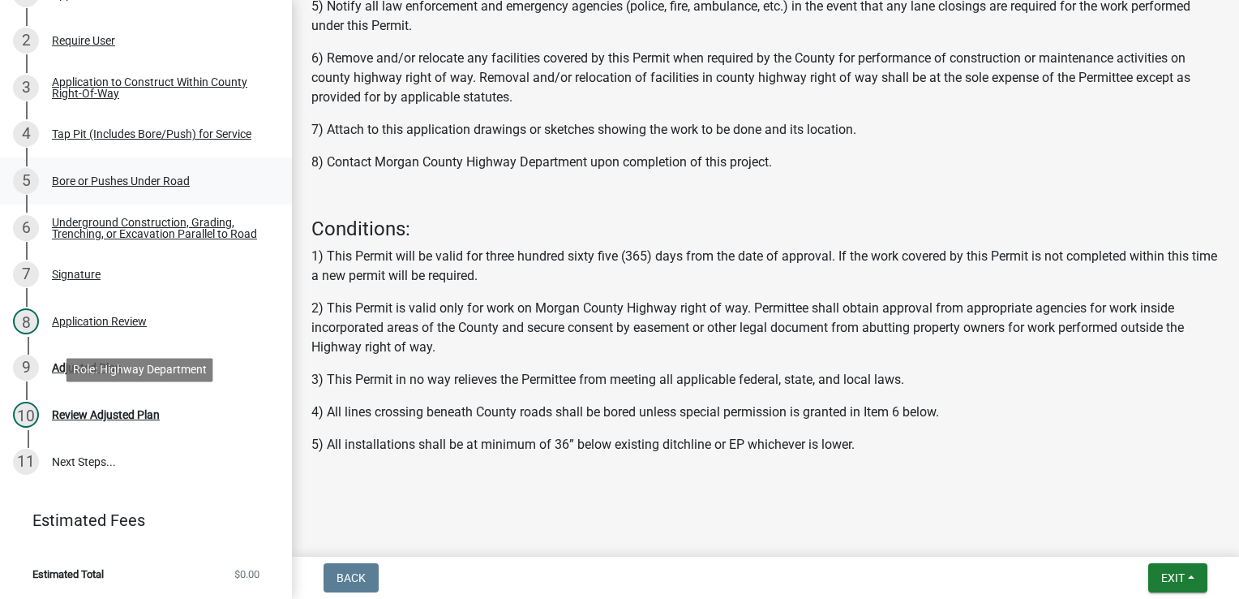
scroll to position [328, 0]
click at [100, 375] on div "9 Adjusted Plan" at bounding box center [139, 367] width 253 height 26
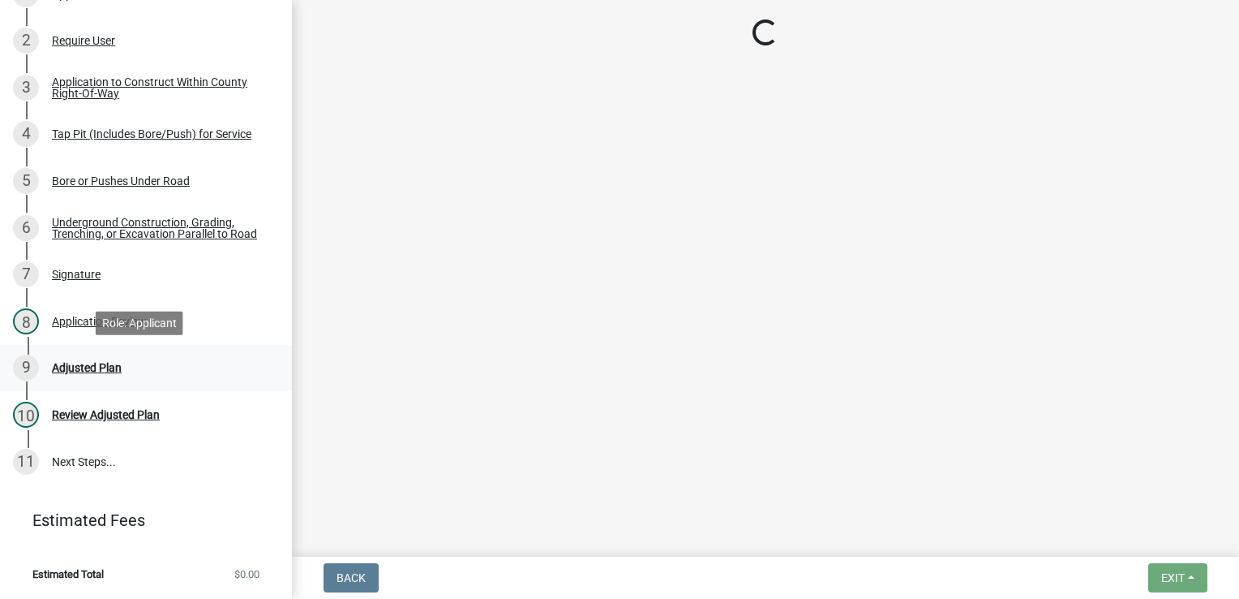
scroll to position [0, 0]
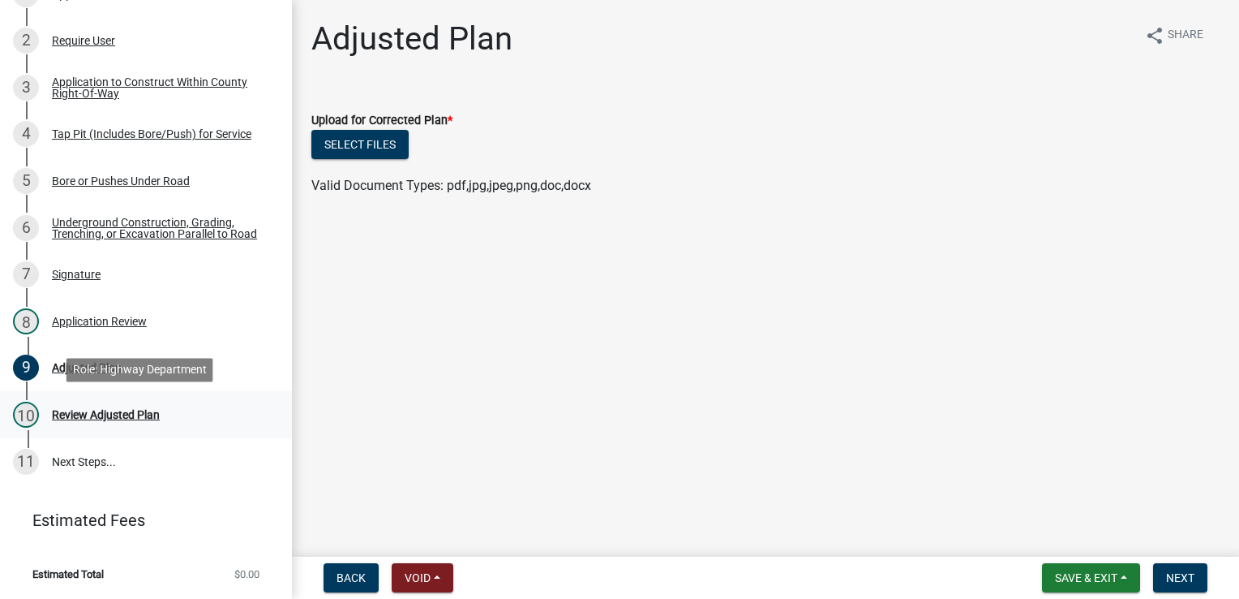
click at [136, 420] on div "Review Adjusted Plan" at bounding box center [106, 414] width 108 height 11
click at [69, 373] on div "Adjusted Plan" at bounding box center [87, 367] width 70 height 11
click at [71, 414] on div "Review Adjusted Plan" at bounding box center [106, 414] width 108 height 11
